Goal: Information Seeking & Learning: Find specific fact

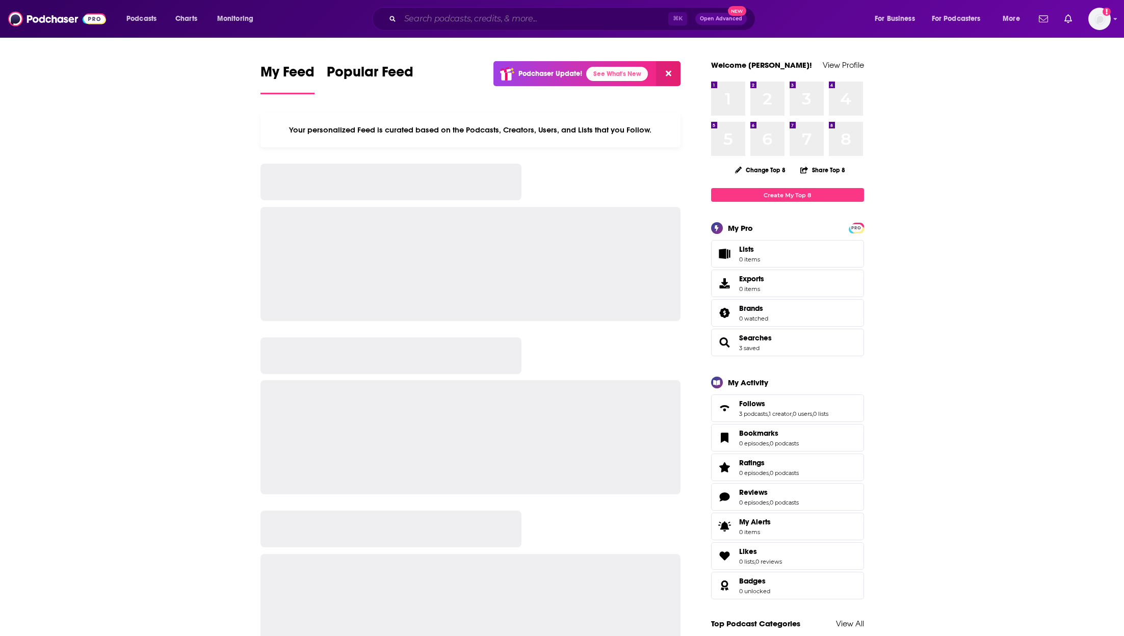
click at [445, 19] on input "Search podcasts, credits, & more..." at bounding box center [534, 19] width 268 height 16
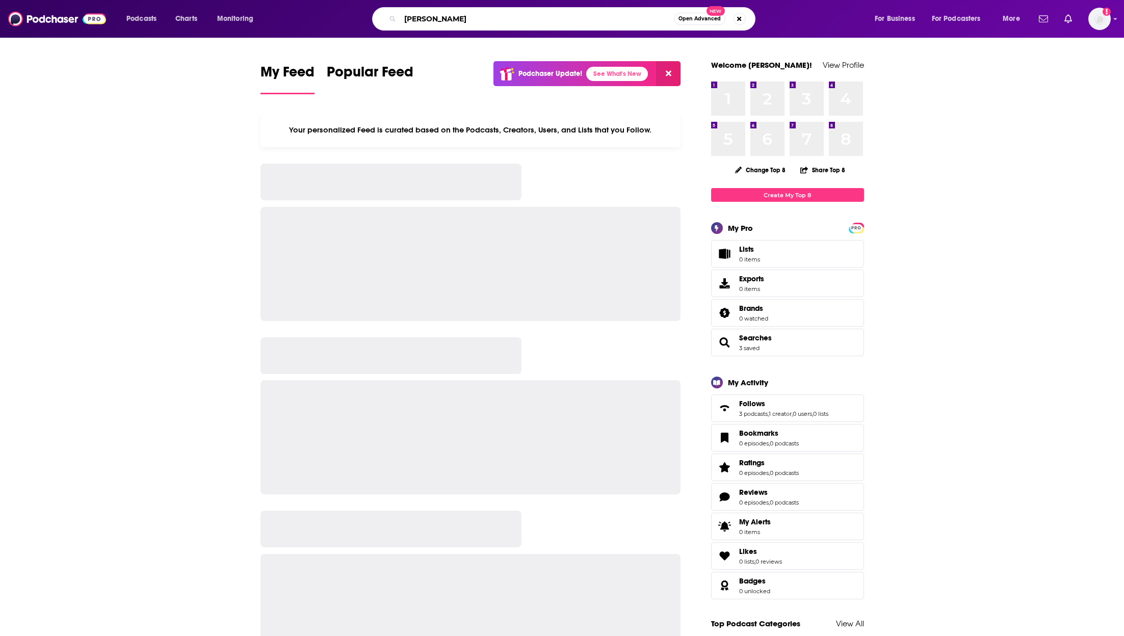
type input "[PERSON_NAME]"
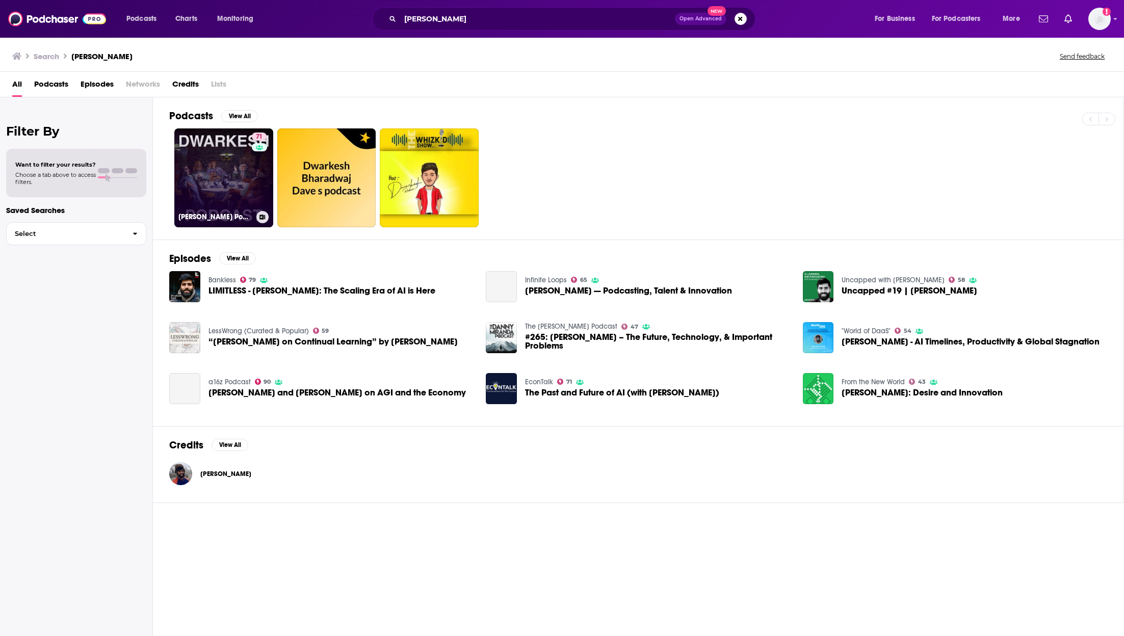
click at [224, 173] on link "71 [PERSON_NAME] Podcast" at bounding box center [223, 177] width 99 height 99
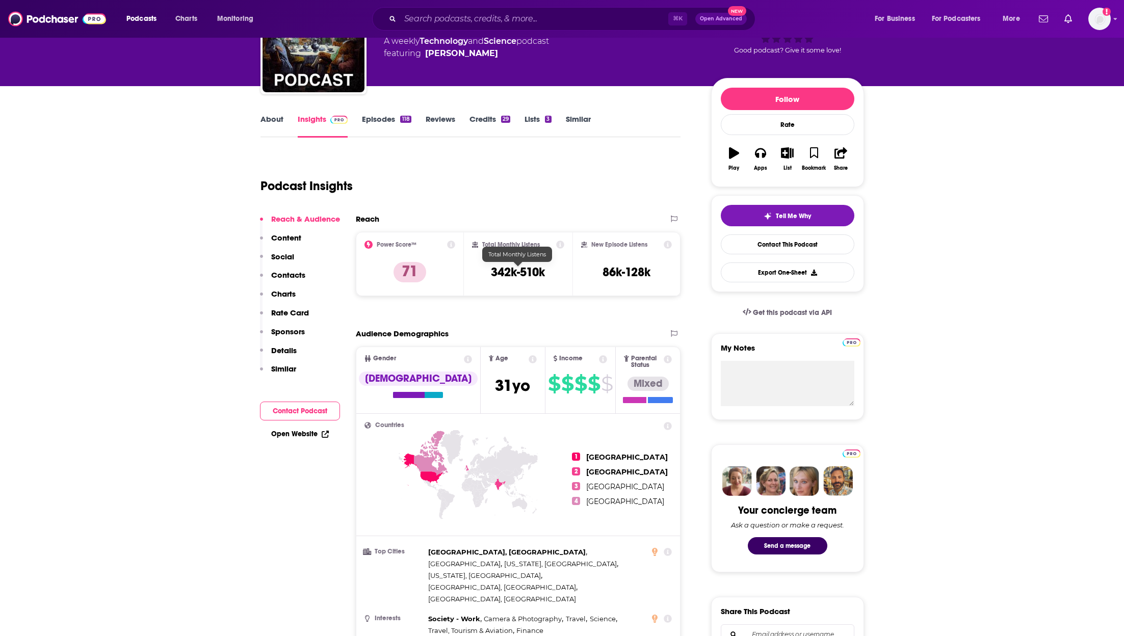
scroll to position [104, 0]
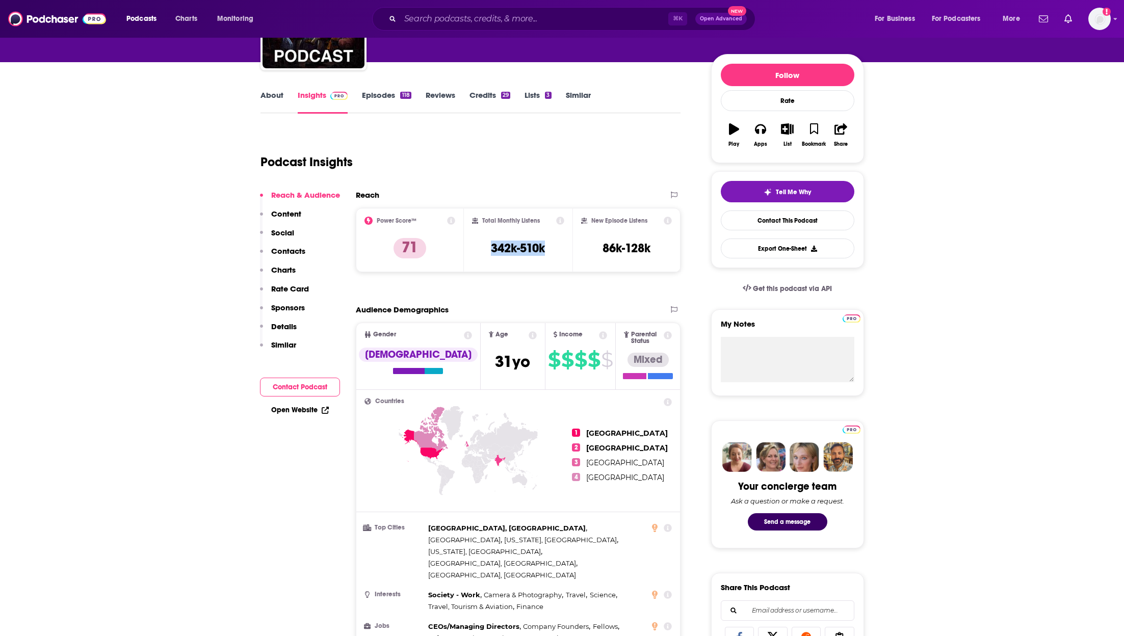
drag, startPoint x: 481, startPoint y: 249, endPoint x: 560, endPoint y: 249, distance: 79.5
click at [560, 249] on div "Total Monthly Listens 342k-510k" at bounding box center [518, 240] width 92 height 47
copy h3 "342k-510k"
